Goal: Task Accomplishment & Management: Use online tool/utility

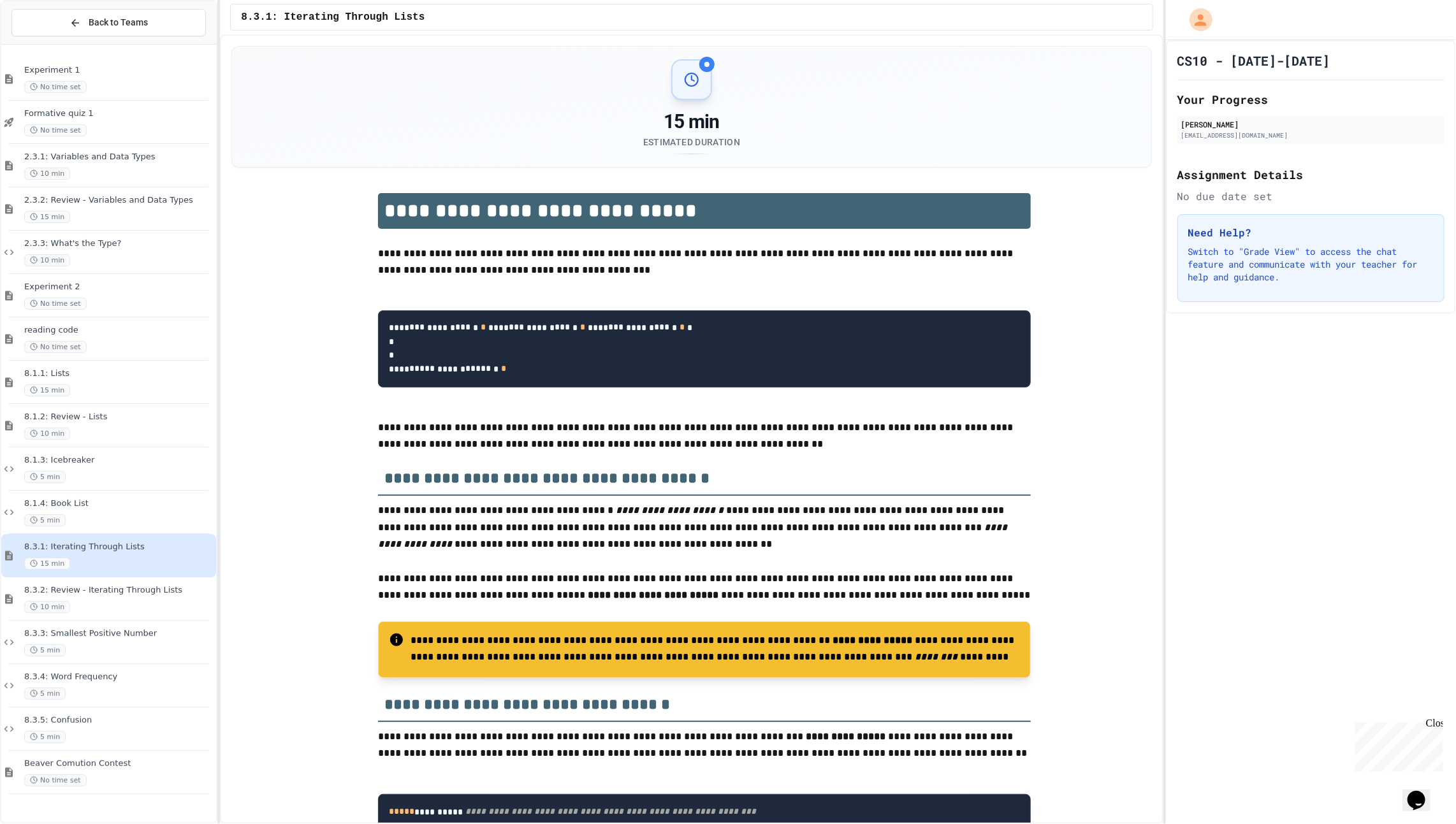
scroll to position [116, 0]
